Goal: Find specific page/section: Find specific page/section

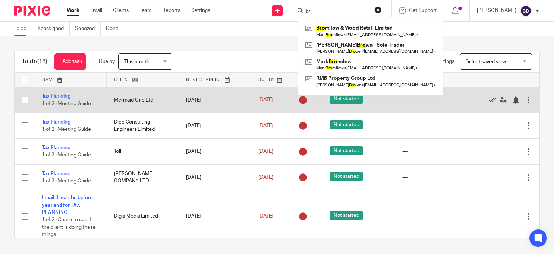
type input "b"
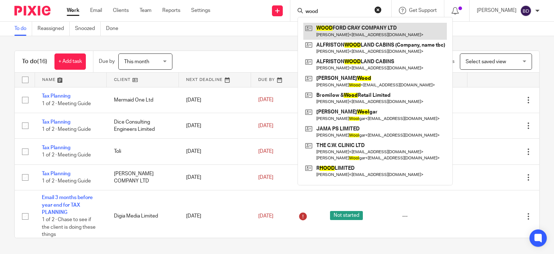
type input "wood"
click at [351, 31] on link at bounding box center [375, 31] width 144 height 17
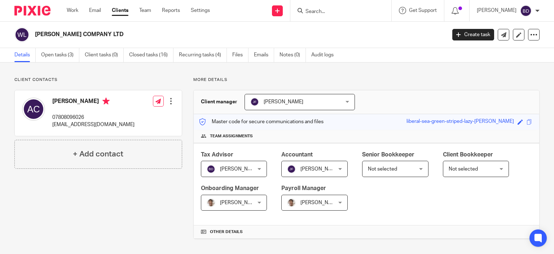
click at [335, 11] on input "Search" at bounding box center [337, 12] width 65 height 6
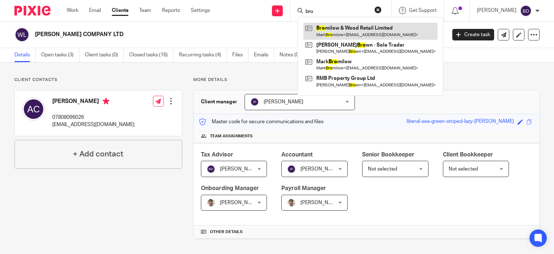
type input "bro"
click at [353, 28] on link at bounding box center [370, 31] width 134 height 17
click at [350, 30] on link at bounding box center [370, 31] width 134 height 17
click at [351, 29] on link at bounding box center [370, 31] width 134 height 17
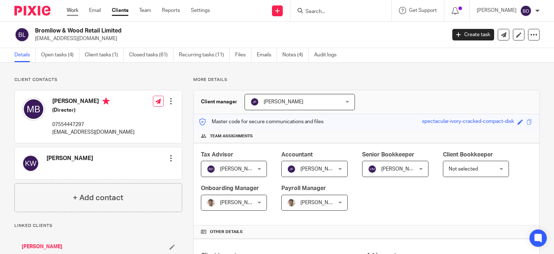
click at [73, 10] on link "Work" at bounding box center [73, 10] width 12 height 7
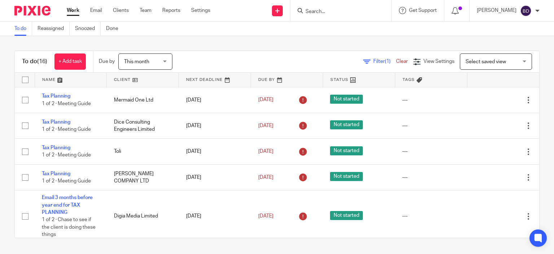
click at [305, 10] on input "Search" at bounding box center [337, 12] width 65 height 6
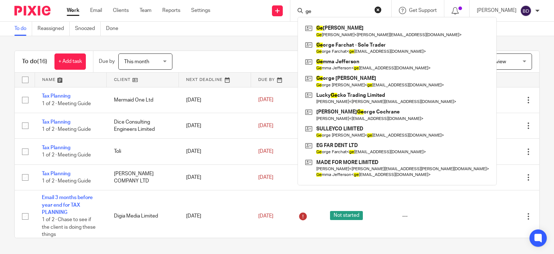
type input "g"
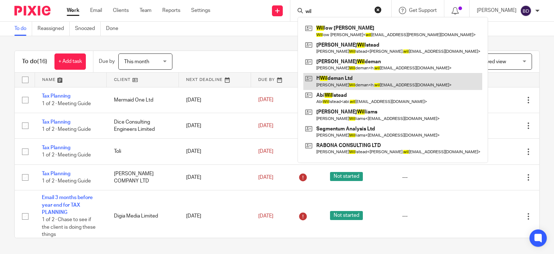
type input "wil"
click at [380, 74] on link at bounding box center [392, 81] width 179 height 17
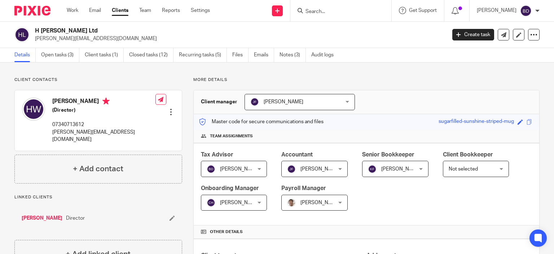
click at [320, 11] on input "Search" at bounding box center [337, 12] width 65 height 6
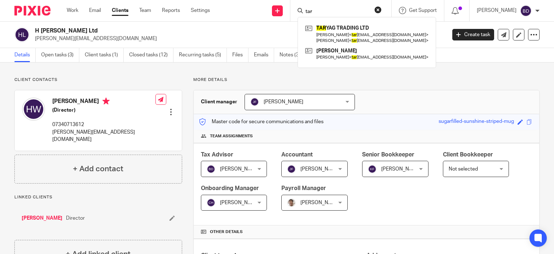
type input "tar"
